Goal: Task Accomplishment & Management: Complete application form

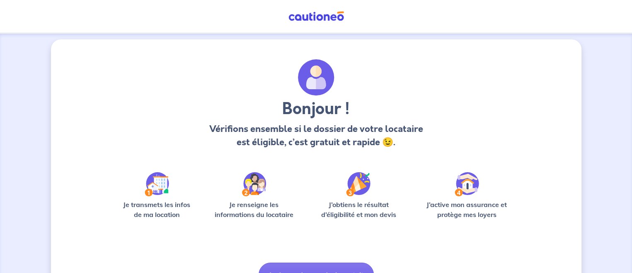
scroll to position [50, 0]
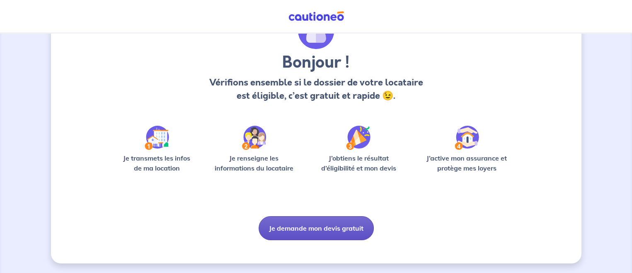
click at [323, 221] on button "Je demande mon devis gratuit" at bounding box center [316, 228] width 115 height 24
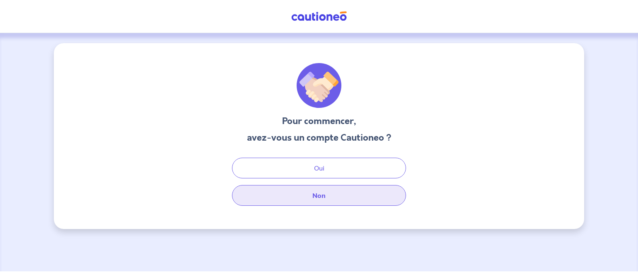
click at [330, 196] on button "Non" at bounding box center [319, 195] width 174 height 21
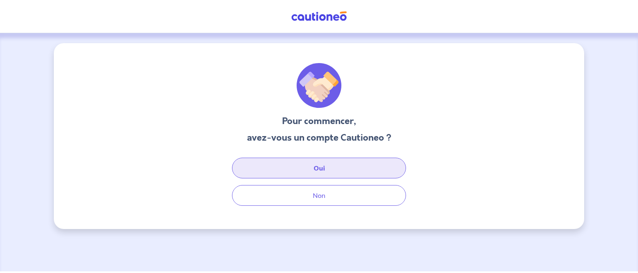
click at [330, 168] on button "Oui" at bounding box center [319, 167] width 174 height 21
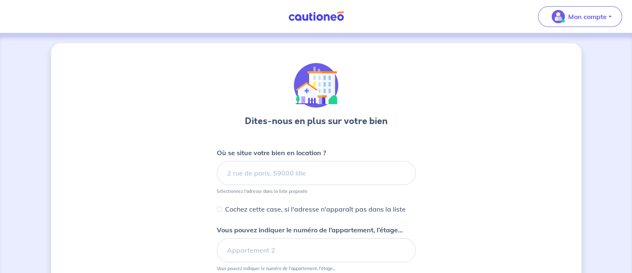
select select "FR"
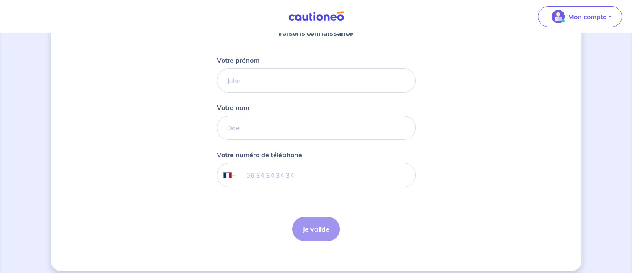
scroll to position [110, 0]
click at [275, 86] on input "Votre prénom" at bounding box center [316, 80] width 199 height 24
type input "Stéphanie"
type input "COMTE"
type input "06 12 53 55 53"
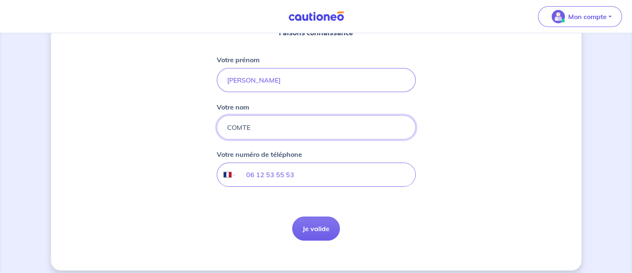
drag, startPoint x: 255, startPoint y: 126, endPoint x: 227, endPoint y: 123, distance: 28.0
click at [227, 123] on input "COMTE" at bounding box center [316, 127] width 199 height 24
type input "MARQUET"
click at [177, 171] on div "Votre compte a bien été créé Faisons connaissance Votre prénom Stéphanie Votre …" at bounding box center [316, 101] width 530 height 337
click at [327, 227] on button "Je valide" at bounding box center [316, 228] width 48 height 24
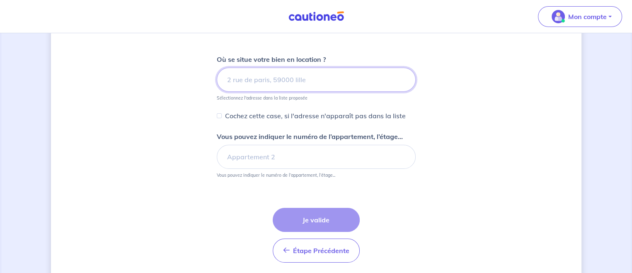
scroll to position [110, 0]
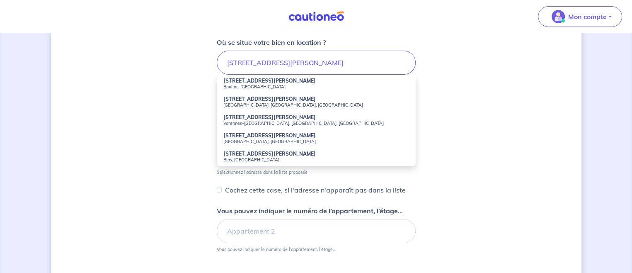
click at [259, 81] on strong "26 Rue Jean Cocteau" at bounding box center [269, 80] width 92 height 6
type input "26 Rue Jean Cocteau, Bouliac, France"
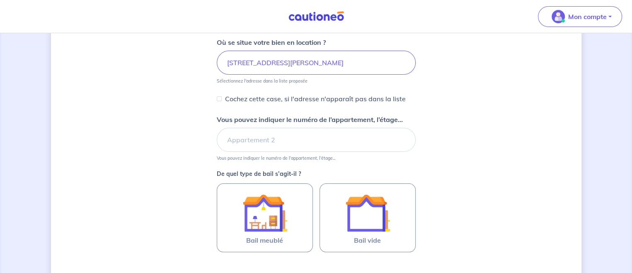
scroll to position [214, 0]
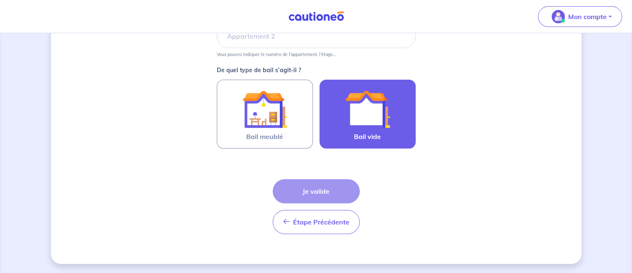
click at [380, 133] on span "Bail vide" at bounding box center [367, 136] width 27 height 10
click at [0, 0] on input "Bail vide" at bounding box center [0, 0] width 0 height 0
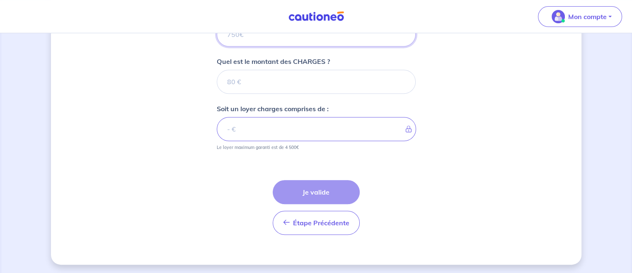
scroll to position [254, 0]
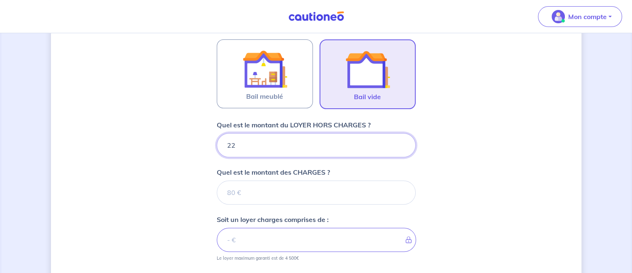
type input "220"
type input "2200"
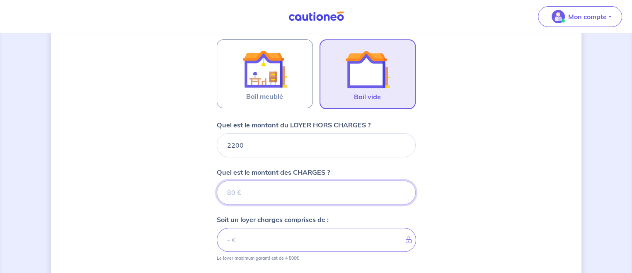
click at [264, 194] on input "Quel est le montant des CHARGES ?" at bounding box center [316, 192] width 199 height 24
type input "0"
type input "2200"
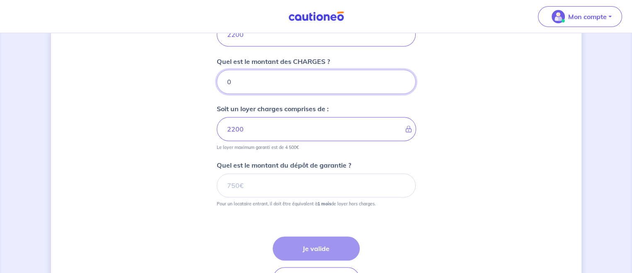
type input "0"
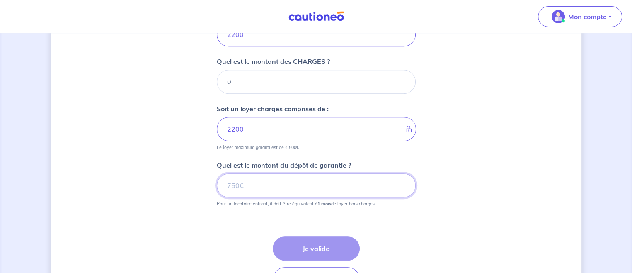
click at [245, 184] on input "Quel est le montant du dépôt de garantie ?" at bounding box center [316, 185] width 199 height 24
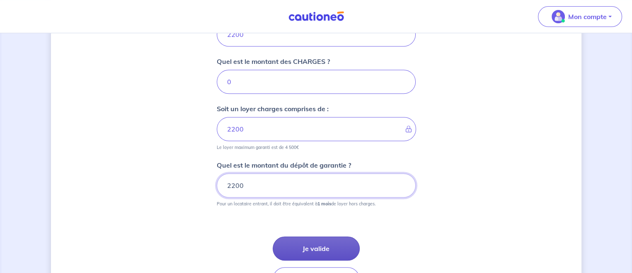
type input "2200"
click at [305, 251] on button "Je valide" at bounding box center [316, 248] width 87 height 24
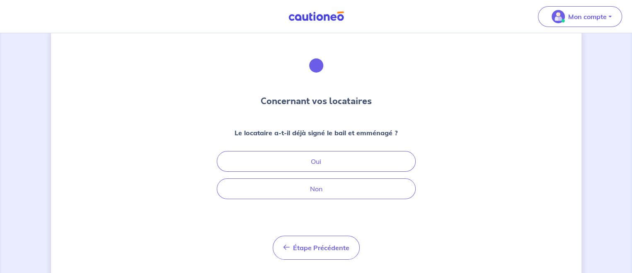
scroll to position [39, 0]
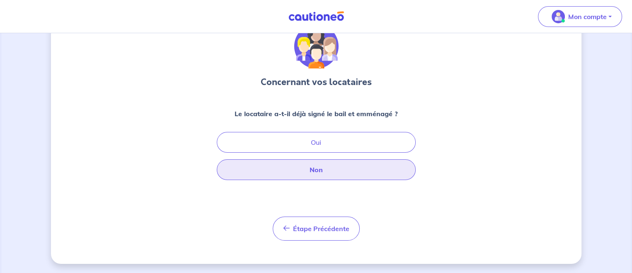
click at [333, 172] on button "Non" at bounding box center [316, 169] width 199 height 21
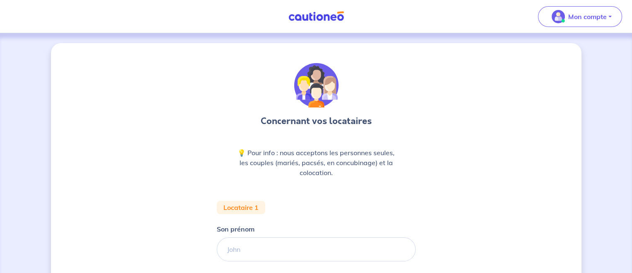
scroll to position [110, 0]
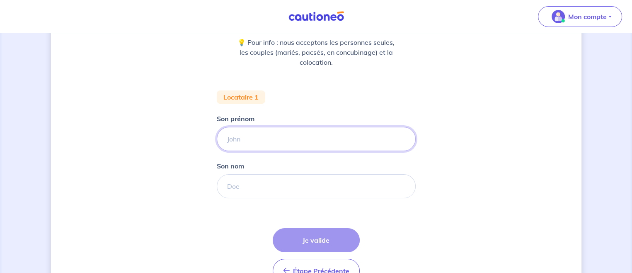
click at [270, 136] on input "Son prénom" at bounding box center [316, 139] width 199 height 24
paste input "DUMAS, SYLVAIN"
drag, startPoint x: 253, startPoint y: 137, endPoint x: 217, endPoint y: 140, distance: 35.8
click at [217, 140] on input "DUMAS, SYLVAIN" at bounding box center [316, 139] width 199 height 24
type input "SYLVAIN"
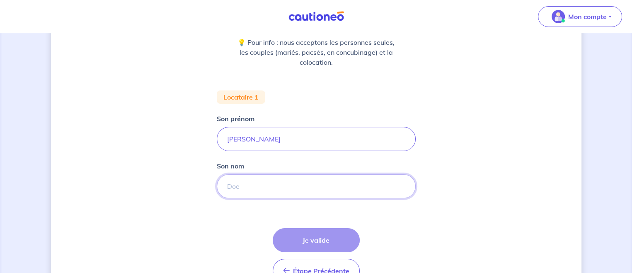
click at [232, 187] on input "Son nom" at bounding box center [316, 186] width 199 height 24
paste input "DUMAS,"
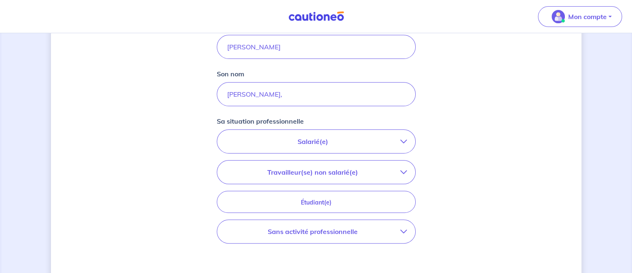
scroll to position [221, 0]
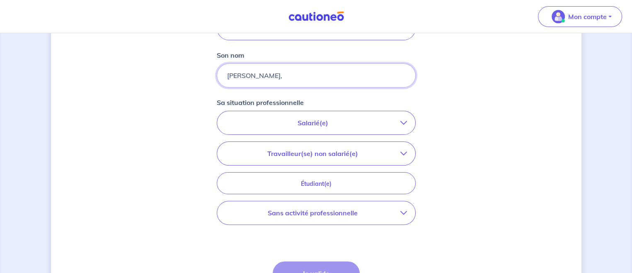
drag, startPoint x: 253, startPoint y: 73, endPoint x: 266, endPoint y: 82, distance: 16.2
click at [254, 73] on input "DUMAS," at bounding box center [316, 75] width 199 height 24
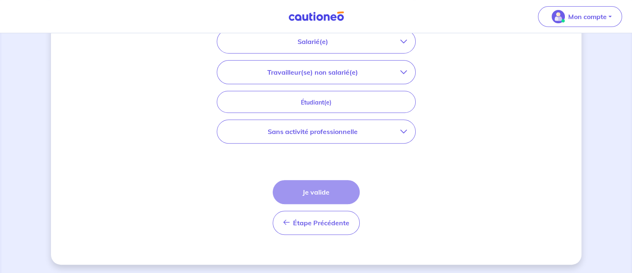
scroll to position [192, 0]
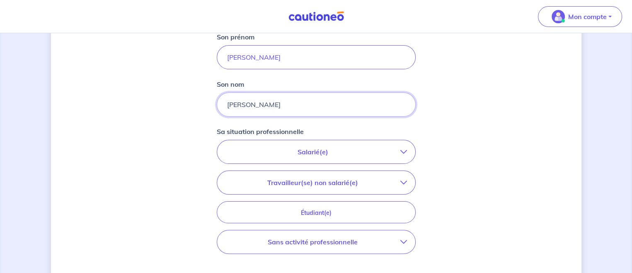
type input "DUMAS"
click at [301, 143] on button "Salarié(e)" at bounding box center [316, 151] width 198 height 23
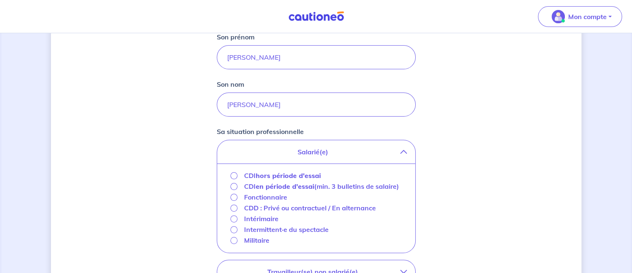
scroll to position [302, 0]
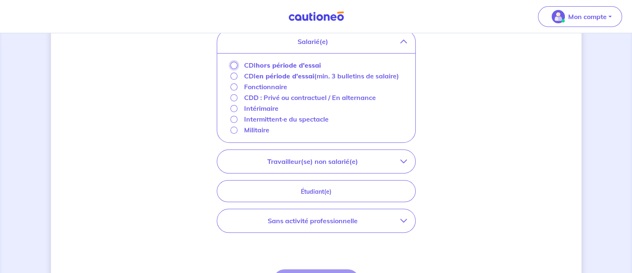
click at [233, 63] on input "CDI hors période d'essai" at bounding box center [233, 65] width 7 height 7
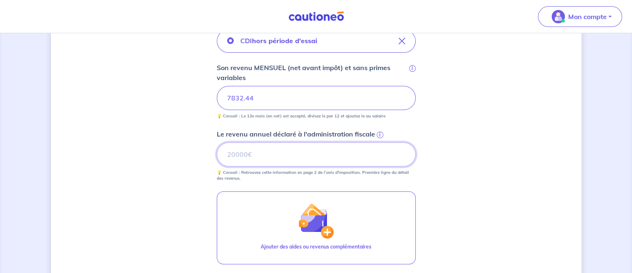
click at [249, 154] on input "Le revenu annuel déclaré à l'administration fiscale i" at bounding box center [316, 154] width 199 height 24
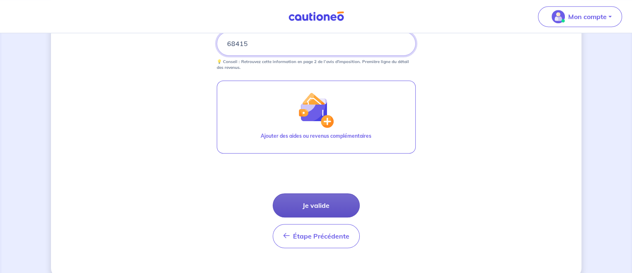
type input "68415"
click at [324, 204] on button "Je valide" at bounding box center [316, 205] width 87 height 24
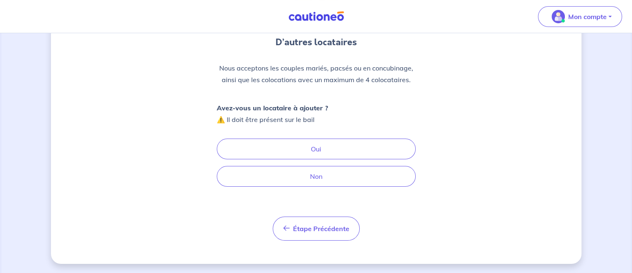
scroll to position [63, 0]
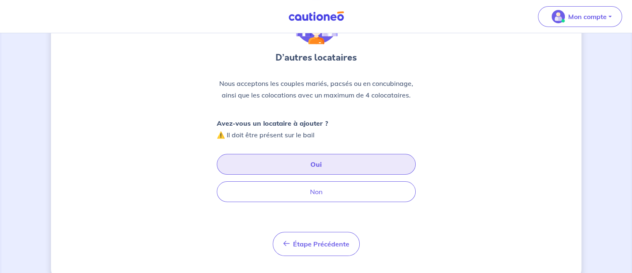
click at [291, 162] on button "Oui" at bounding box center [316, 164] width 199 height 21
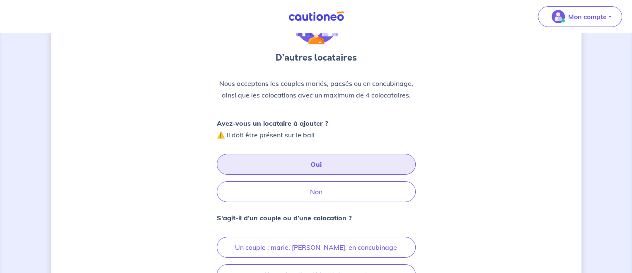
scroll to position [161, 0]
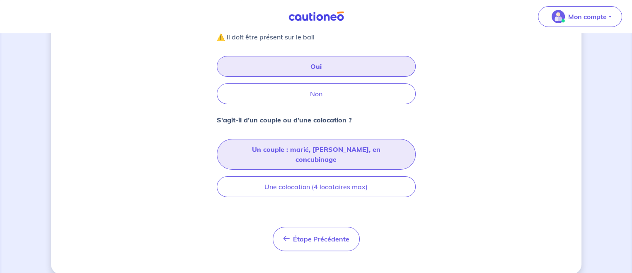
click at [288, 147] on button "Un couple : marié, pacsé, en concubinage" at bounding box center [316, 154] width 199 height 31
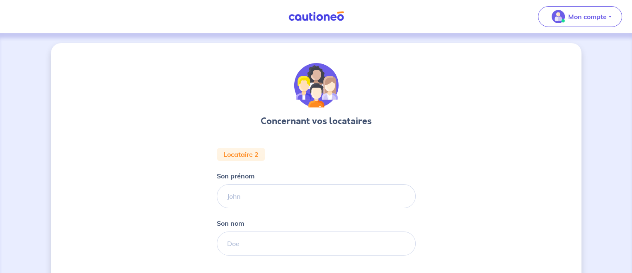
scroll to position [106, 0]
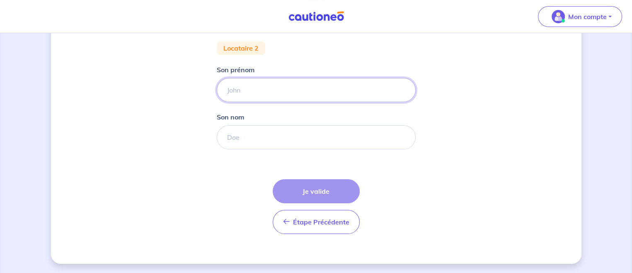
click at [246, 88] on input "Son prénom" at bounding box center [316, 90] width 199 height 24
paste input "KERGOURLAY YANNICK"
drag, startPoint x: 273, startPoint y: 88, endPoint x: 215, endPoint y: 89, distance: 57.6
click at [215, 89] on div "Concernant vos locataires Locataire 2 Son prénom KERGOURLAY YANNICK Son nom Éta…" at bounding box center [316, 100] width 530 height 326
type input "KERGOURLAY YANNICK"
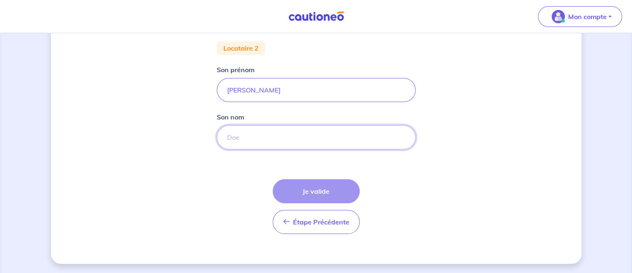
click at [235, 135] on input "Son nom" at bounding box center [316, 137] width 199 height 24
paste input "KERGOURLAY"
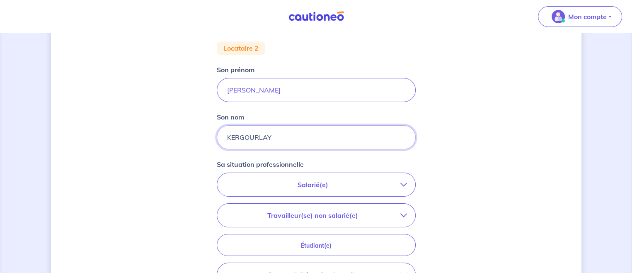
type input "KERGOURLAY"
drag, startPoint x: 273, startPoint y: 89, endPoint x: 224, endPoint y: 89, distance: 49.7
click at [224, 89] on input "KERGOURLAY YANNICK" at bounding box center [316, 90] width 199 height 24
type input "YANNICK"
click at [328, 187] on p "Salarié(e)" at bounding box center [312, 184] width 175 height 10
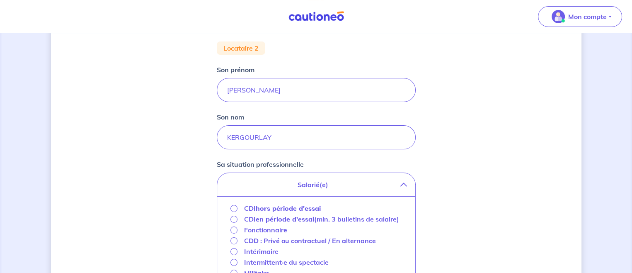
scroll to position [216, 0]
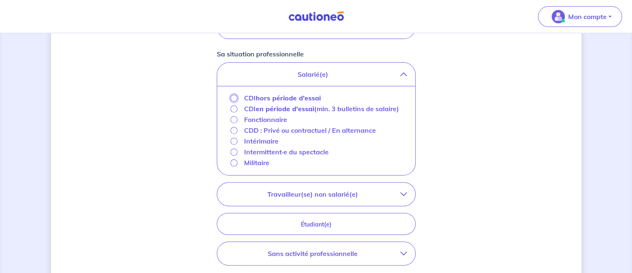
click at [233, 95] on input "CDI hors période d'essai" at bounding box center [233, 97] width 7 height 7
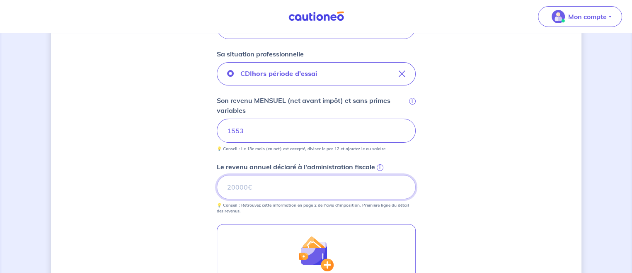
click at [239, 189] on input "Le revenu annuel déclaré à l'administration fiscale i" at bounding box center [316, 187] width 199 height 24
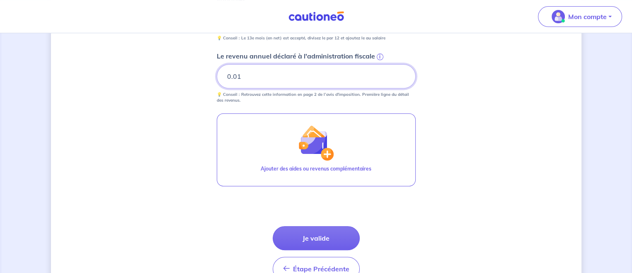
click at [403, 73] on input "0.01" at bounding box center [316, 76] width 199 height 24
type input "0"
click at [403, 78] on input "0" at bounding box center [316, 76] width 199 height 24
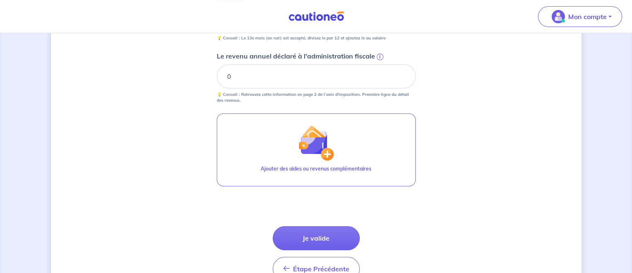
click at [380, 56] on span "i" at bounding box center [380, 56] width 7 height 7
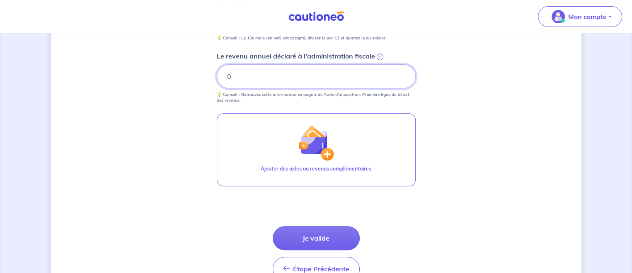
click at [380, 64] on input "0" at bounding box center [316, 76] width 199 height 24
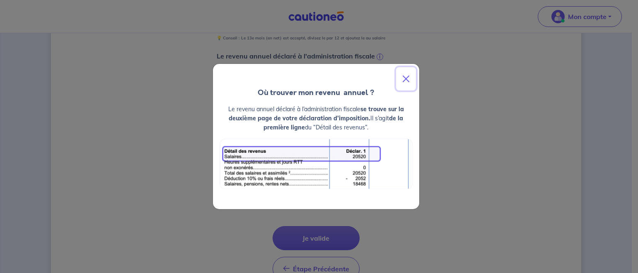
click at [408, 78] on button "Close" at bounding box center [406, 78] width 20 height 23
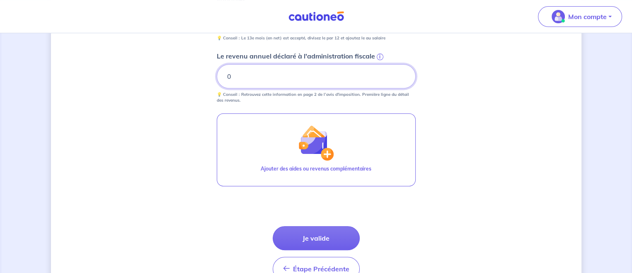
click at [259, 76] on input "0" at bounding box center [316, 76] width 199 height 24
click at [311, 234] on div "Étape Précédente Précédent Je valide Je valide" at bounding box center [316, 253] width 87 height 55
click at [268, 77] on input "Le revenu annuel déclaré à l'administration fiscale i" at bounding box center [316, 76] width 199 height 24
type input "0"
click at [326, 239] on button "Je valide" at bounding box center [316, 238] width 87 height 24
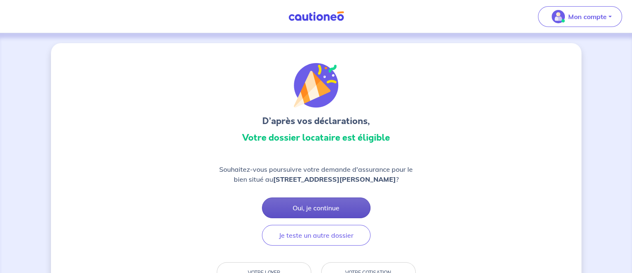
click at [339, 209] on button "Oui, je continue" at bounding box center [316, 207] width 109 height 21
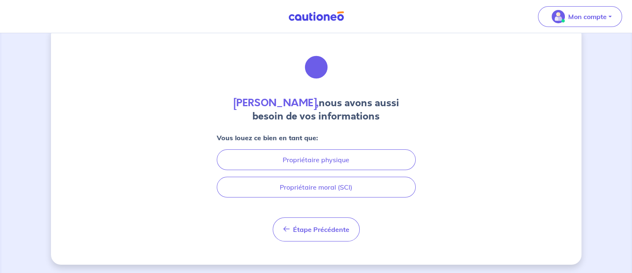
scroll to position [19, 0]
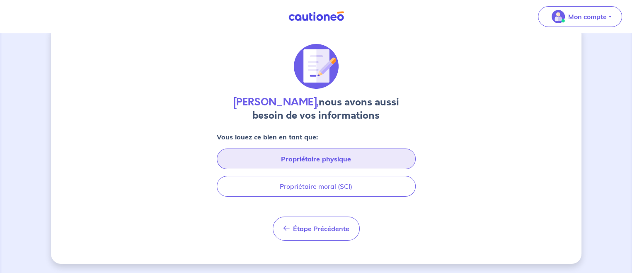
click at [341, 155] on button "Propriétaire physique" at bounding box center [316, 158] width 199 height 21
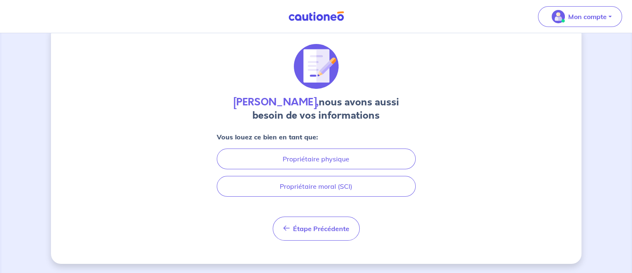
scroll to position [0, 0]
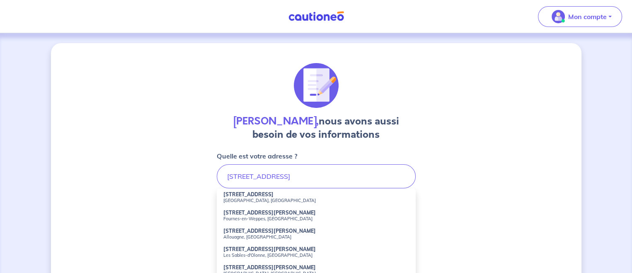
click at [230, 197] on small "Bordeaux, France" at bounding box center [316, 200] width 186 height 6
type input "165 Rue Lecocq, Bordeaux, France"
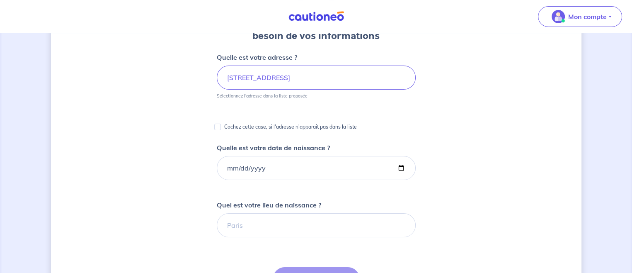
scroll to position [110, 0]
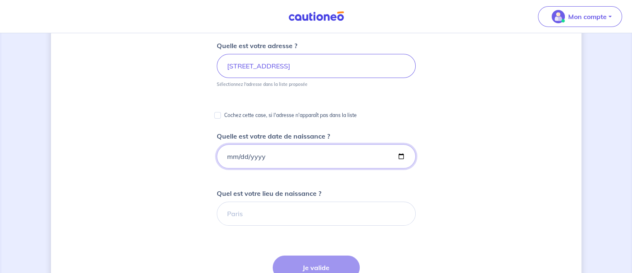
click at [252, 155] on input "Quelle est votre date de naissance ?" at bounding box center [316, 156] width 199 height 24
click at [230, 153] on input "Quelle est votre date de naissance ?" at bounding box center [316, 156] width 199 height 24
click at [229, 157] on input "Quelle est votre date de naissance ?" at bounding box center [316, 156] width 199 height 24
type input "1973-12-24"
drag, startPoint x: 240, startPoint y: 218, endPoint x: 245, endPoint y: 213, distance: 7.1
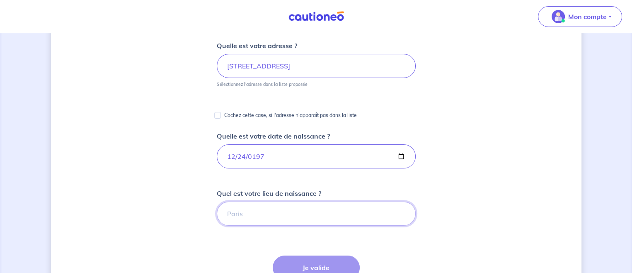
click at [242, 215] on input "Quel est votre lieu de naissance ?" at bounding box center [316, 213] width 199 height 24
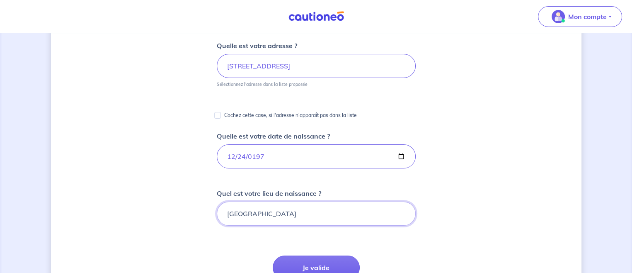
type input "Saint-Denis"
click at [174, 192] on div "Stephanie Marquet, nous avons aussi besoin de vos informations Quelle est votre…" at bounding box center [316, 201] width 530 height 536
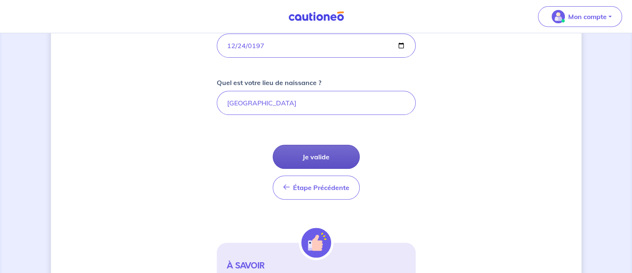
click at [331, 155] on button "Je valide" at bounding box center [316, 157] width 87 height 24
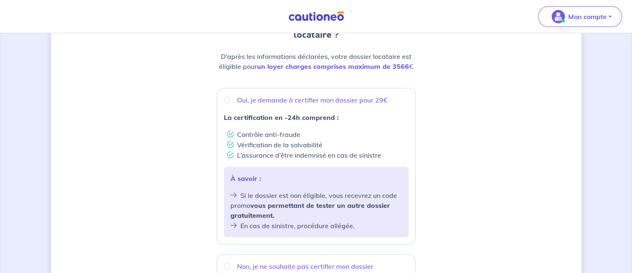
scroll to position [110, 0]
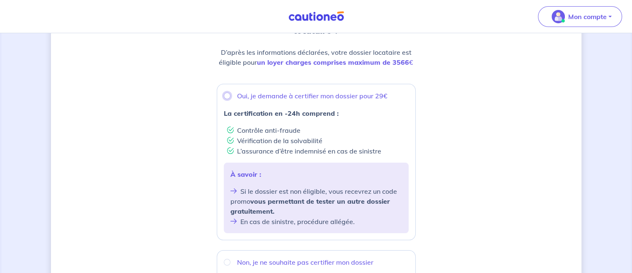
click at [228, 95] on input "Oui, je demande à certifier mon dossier pour 29€" at bounding box center [227, 95] width 7 height 7
radio input "true"
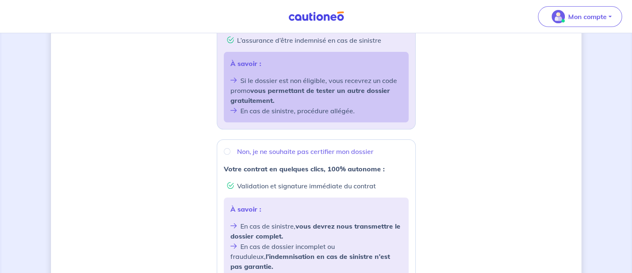
scroll to position [331, 0]
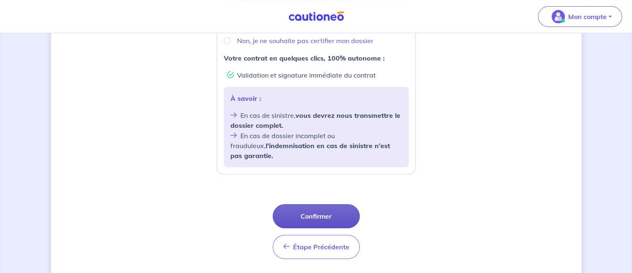
click at [319, 210] on button "Confirmer" at bounding box center [316, 216] width 87 height 24
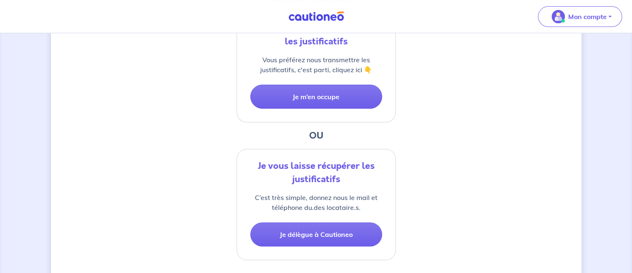
scroll to position [110, 0]
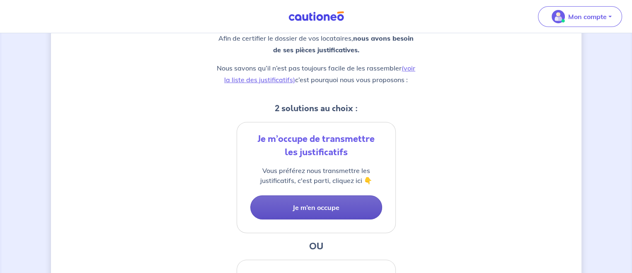
click at [324, 205] on button "Je m’en occupe" at bounding box center [316, 207] width 132 height 24
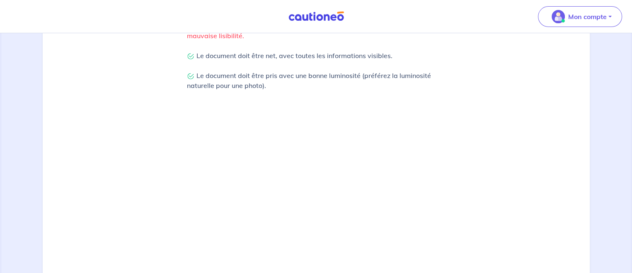
scroll to position [320, 0]
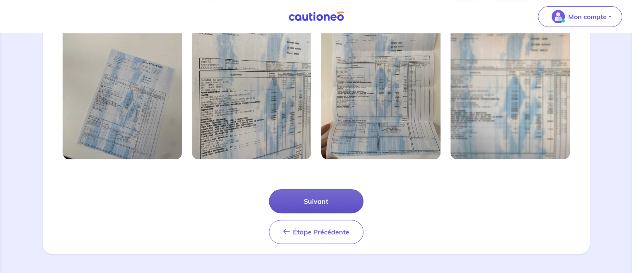
click at [316, 198] on button "Suivant" at bounding box center [316, 201] width 94 height 24
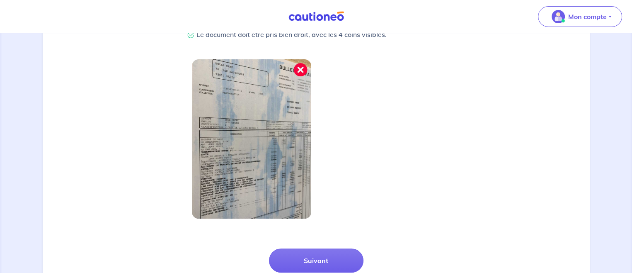
scroll to position [280, 0]
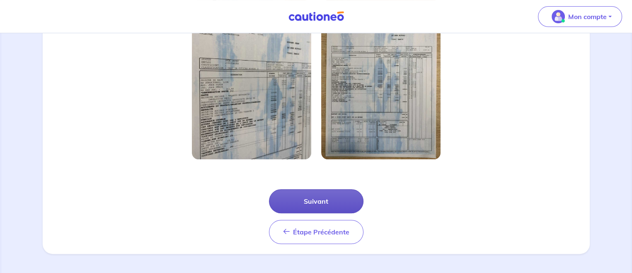
click at [322, 206] on button "Suivant" at bounding box center [316, 201] width 94 height 24
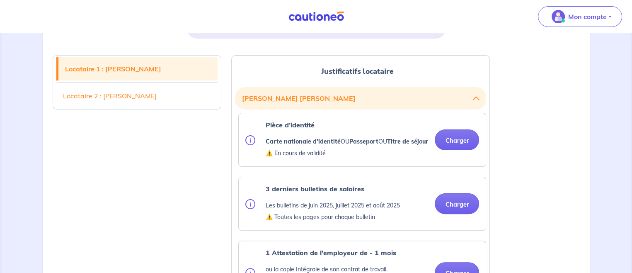
scroll to position [221, 0]
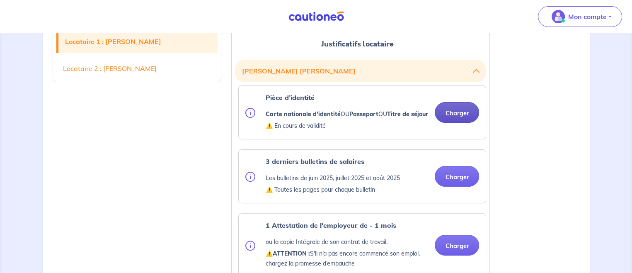
click at [462, 121] on button "Charger" at bounding box center [457, 112] width 44 height 21
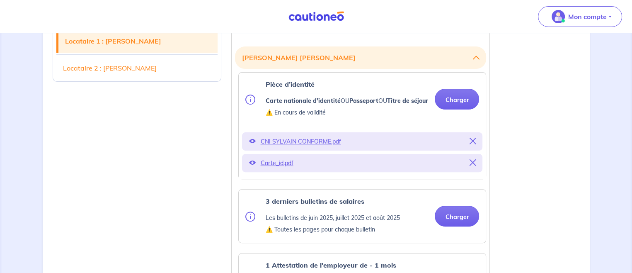
scroll to position [331, 0]
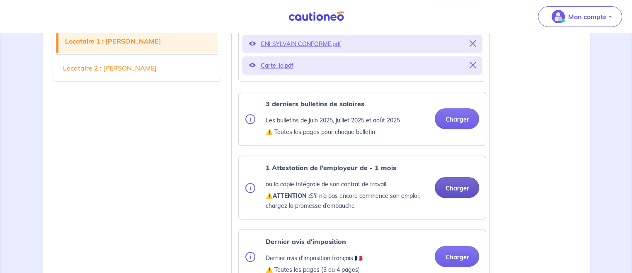
click at [448, 197] on button "Charger" at bounding box center [457, 187] width 44 height 21
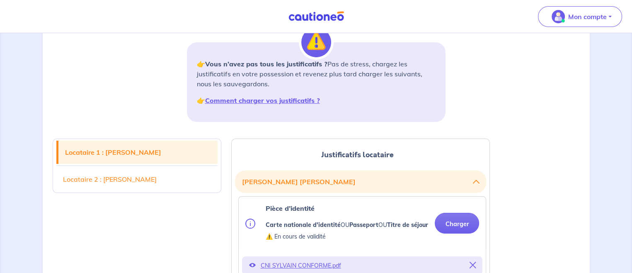
scroll to position [221, 0]
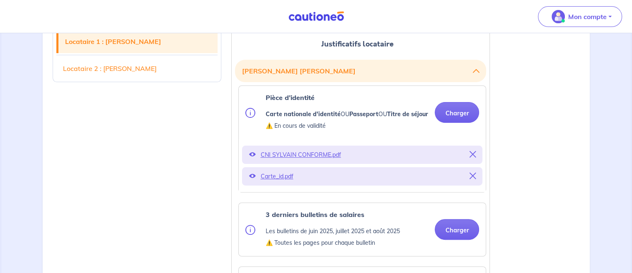
click at [474, 179] on icon at bounding box center [472, 175] width 7 height 7
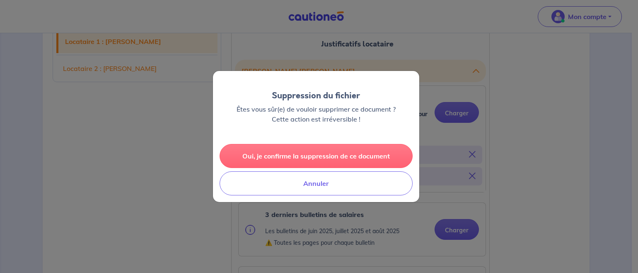
click at [291, 157] on button "Oui, je confirme la suppression de ce document" at bounding box center [316, 156] width 193 height 24
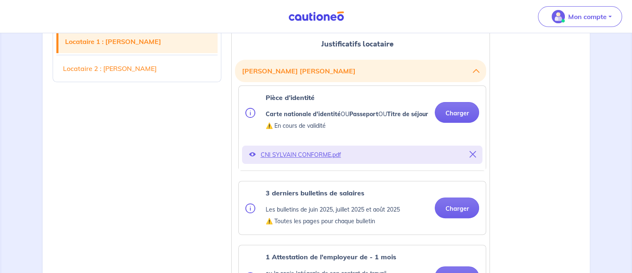
scroll to position [331, 0]
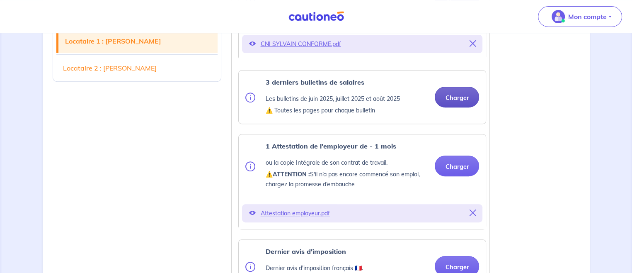
click at [450, 104] on button "Charger" at bounding box center [457, 97] width 44 height 21
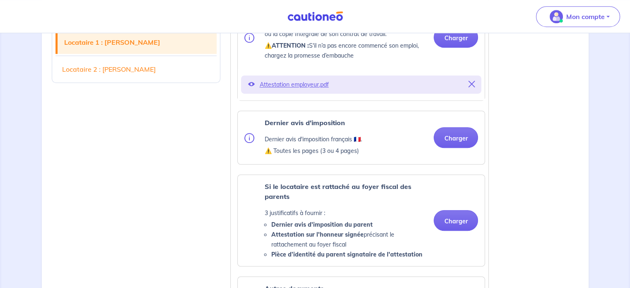
scroll to position [552, 0]
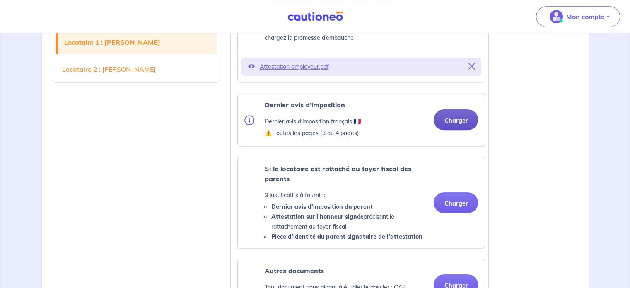
click at [457, 126] on button "Charger" at bounding box center [456, 119] width 44 height 21
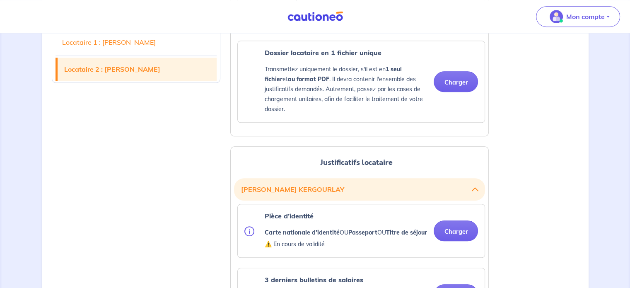
scroll to position [994, 0]
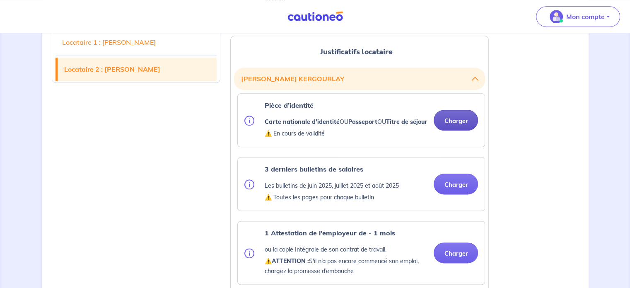
click at [453, 131] on button "Charger" at bounding box center [456, 120] width 44 height 21
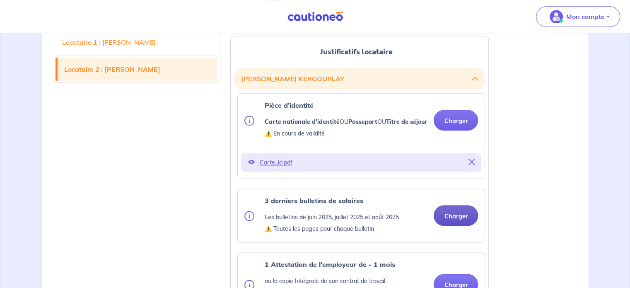
click at [452, 226] on button "Charger" at bounding box center [456, 215] width 44 height 21
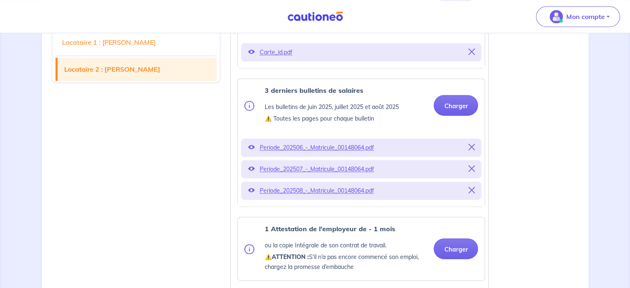
scroll to position [1215, 0]
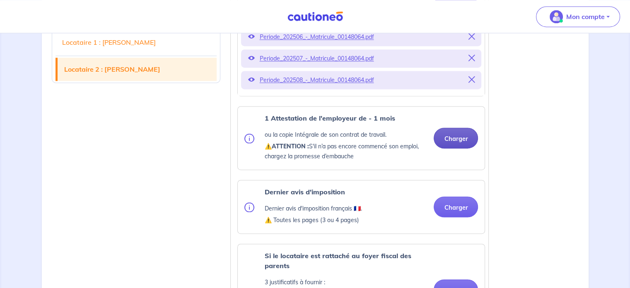
click at [459, 148] on button "Charger" at bounding box center [456, 138] width 44 height 21
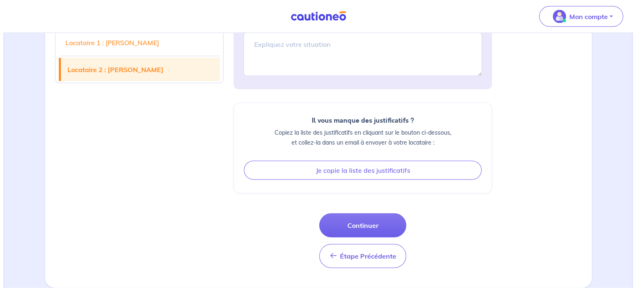
scroll to position [1832, 0]
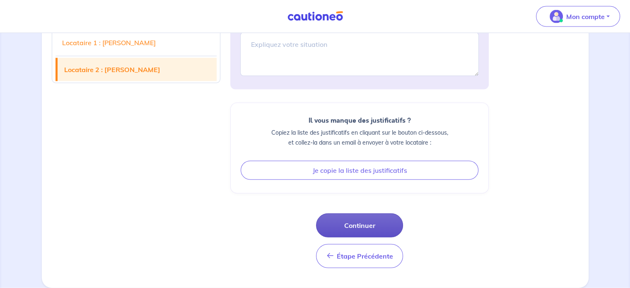
click at [356, 231] on button "Continuer" at bounding box center [359, 225] width 87 height 24
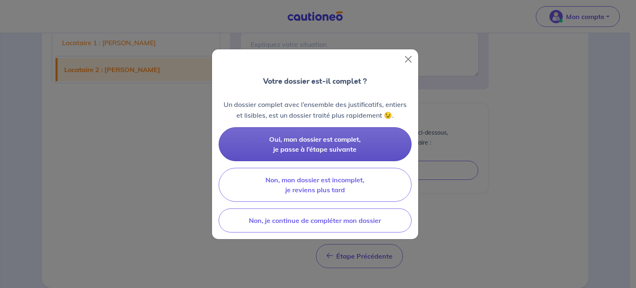
click at [324, 144] on button "Oui, mon dossier est complet, je passe à l’étape suivante" at bounding box center [315, 144] width 193 height 34
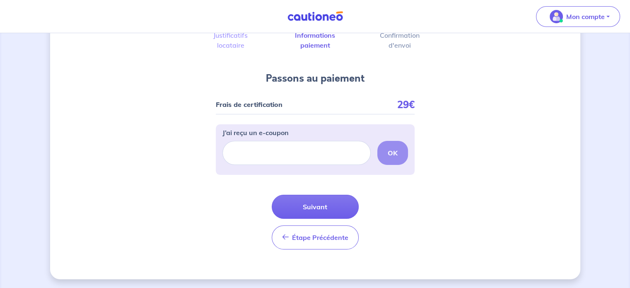
scroll to position [58, 0]
click at [331, 206] on button "Suivant" at bounding box center [315, 206] width 87 height 24
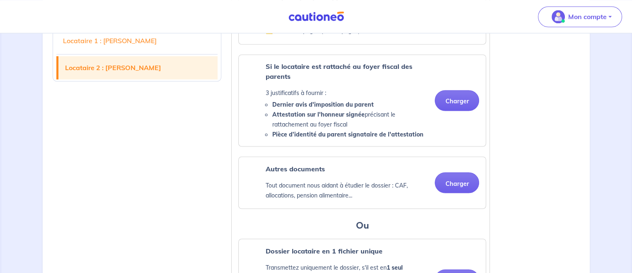
scroll to position [1326, 0]
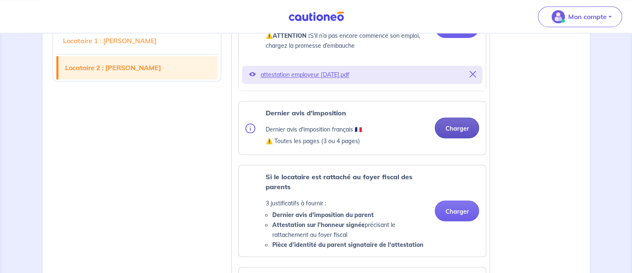
click at [459, 138] on button "Charger" at bounding box center [457, 127] width 44 height 21
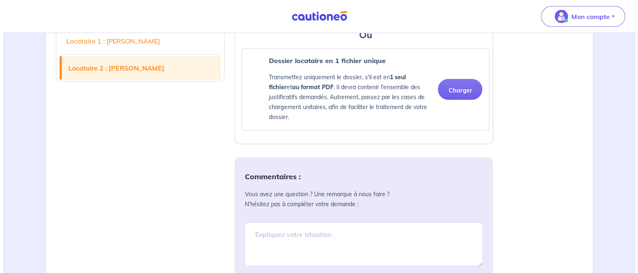
scroll to position [1878, 0]
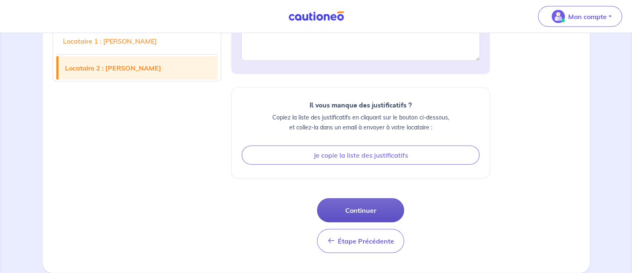
click at [360, 213] on button "Continuer" at bounding box center [360, 210] width 87 height 24
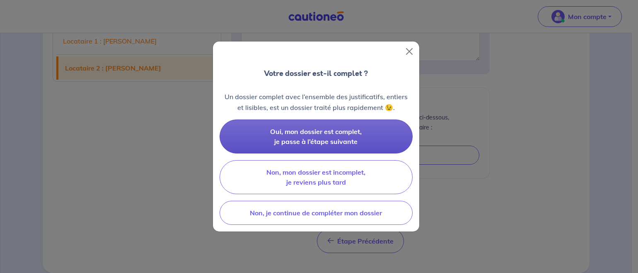
click at [347, 135] on button "Oui, mon dossier est complet, je passe à l’étape suivante" at bounding box center [316, 136] width 193 height 34
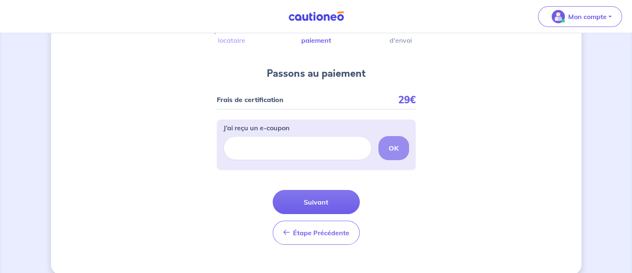
scroll to position [73, 0]
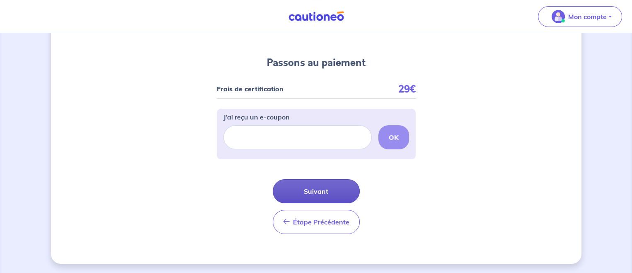
click at [326, 191] on button "Suivant" at bounding box center [316, 191] width 87 height 24
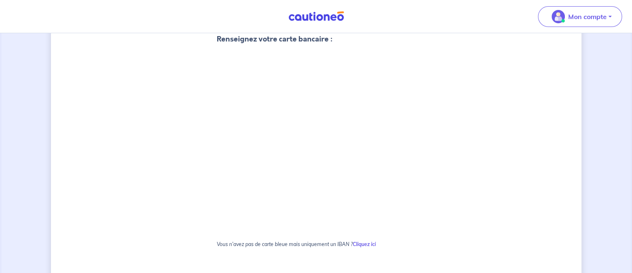
scroll to position [221, 0]
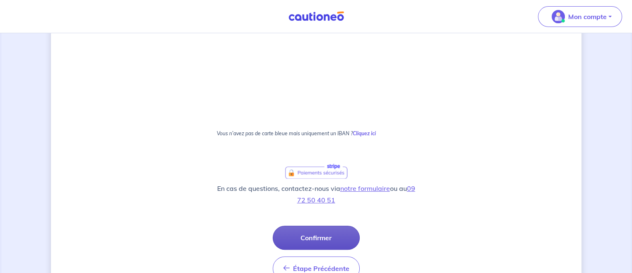
click at [324, 235] on button "Confirmer" at bounding box center [316, 237] width 87 height 24
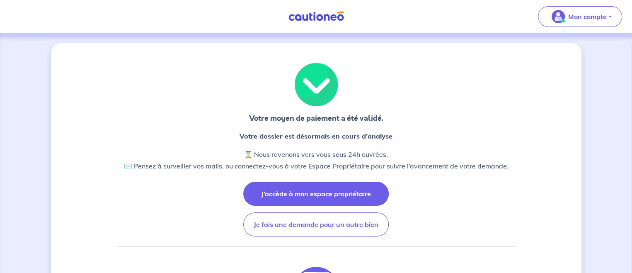
click at [359, 197] on button "J’accède à mon espace propriétaire" at bounding box center [315, 193] width 145 height 24
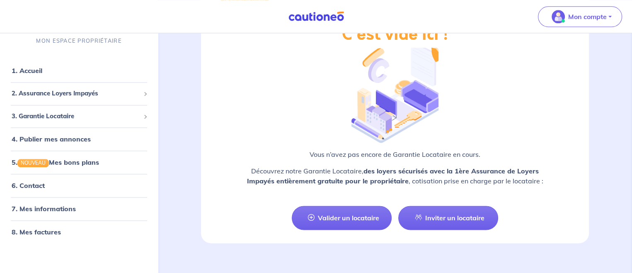
scroll to position [442, 0]
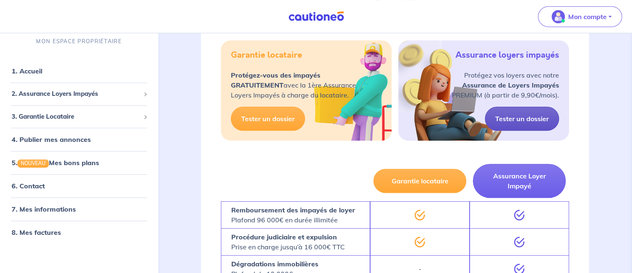
click at [520, 115] on link "Tester un dossier" at bounding box center [522, 118] width 74 height 24
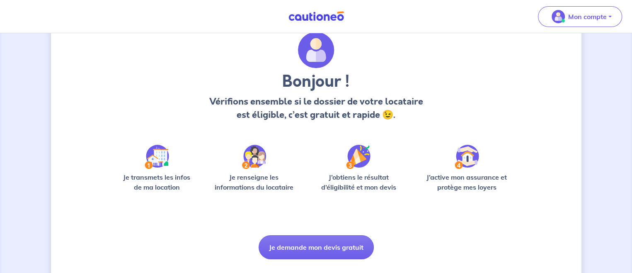
scroll to position [50, 0]
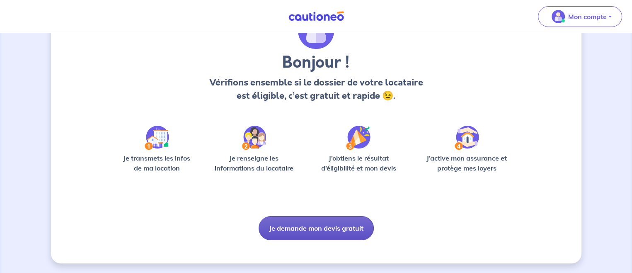
click at [339, 227] on button "Je demande mon devis gratuit" at bounding box center [316, 228] width 115 height 24
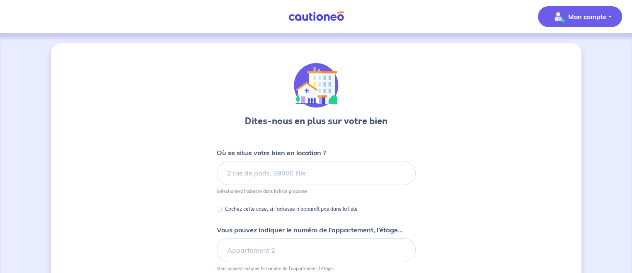
click at [574, 15] on p "Mon compte" at bounding box center [587, 17] width 39 height 10
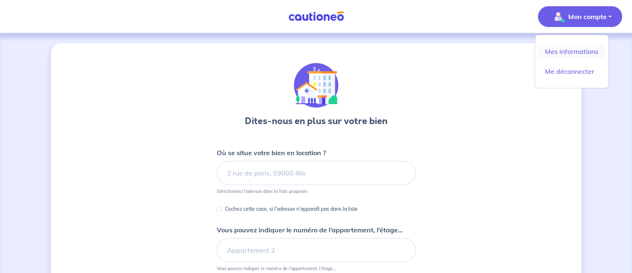
click at [577, 53] on link "Mes informations" at bounding box center [571, 51] width 67 height 13
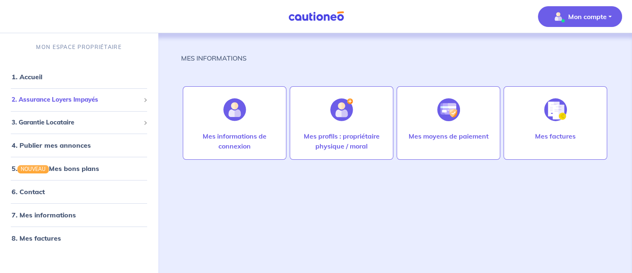
click at [78, 97] on span "2. Assurance Loyers Impayés" at bounding box center [76, 100] width 128 height 10
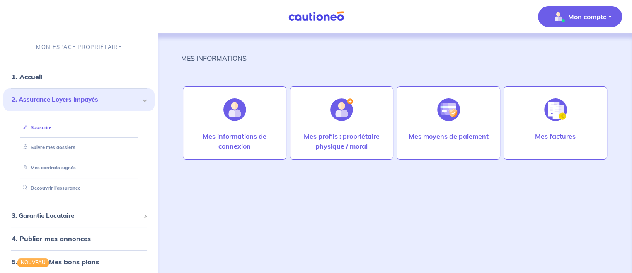
click at [49, 126] on link "Souscrire" at bounding box center [35, 127] width 32 height 6
click at [66, 149] on link "Suivre mes dossiers" at bounding box center [46, 147] width 55 height 6
